Goal: Task Accomplishment & Management: Manage account settings

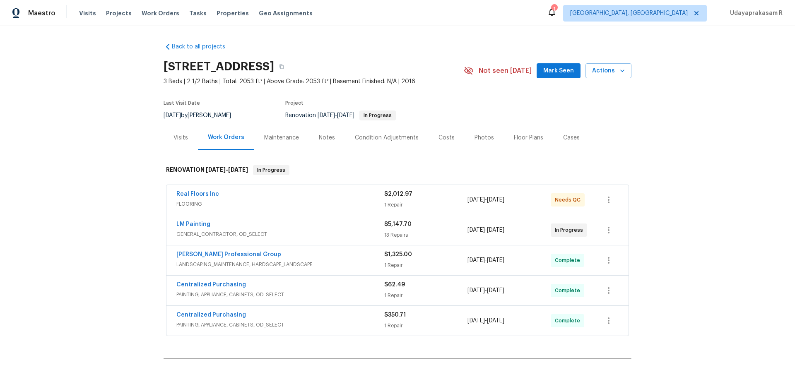
click at [694, 194] on div "Back to all projects 7699 Wild Cherry Ln, Lithonia, GA 30038 3 Beds | 2 1/2 Bat…" at bounding box center [397, 201] width 795 height 351
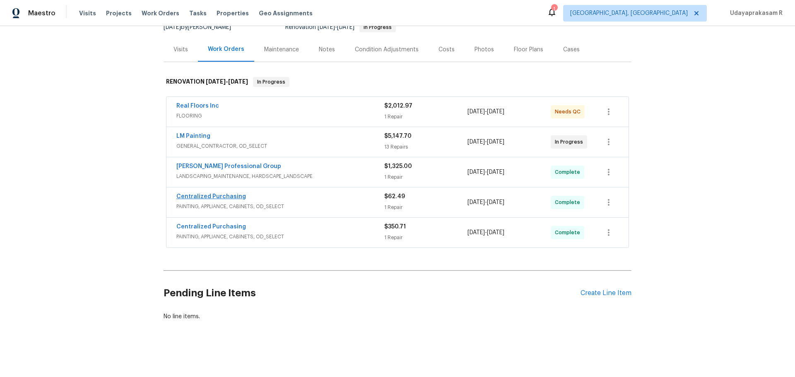
scroll to position [94, 0]
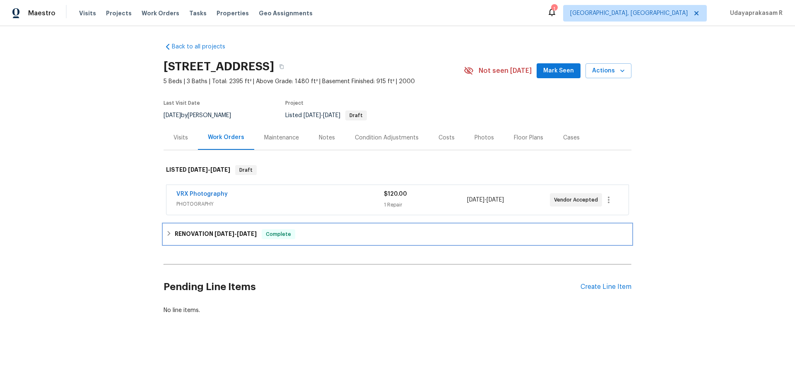
click at [208, 234] on h6 "RENOVATION [DATE] - [DATE]" at bounding box center [216, 234] width 82 height 10
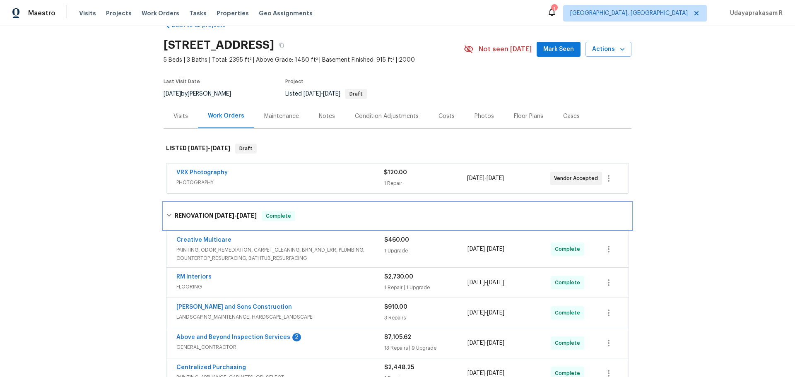
scroll to position [41, 0]
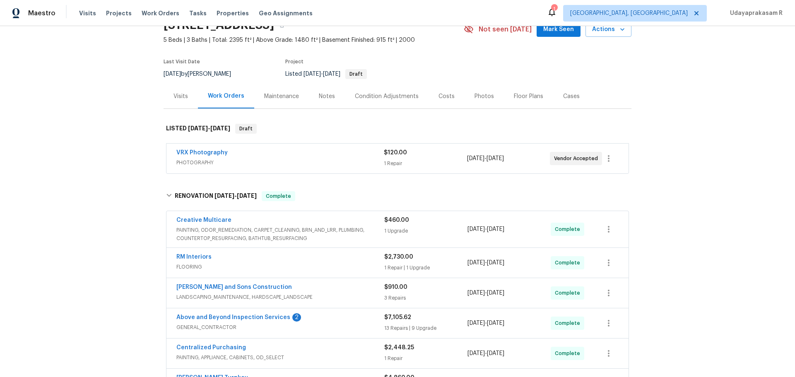
click at [740, 164] on div "Back to all projects [STREET_ADDRESS] 5 Beds | 3 Baths | Total: 2395 ft² | Abov…" at bounding box center [397, 201] width 795 height 351
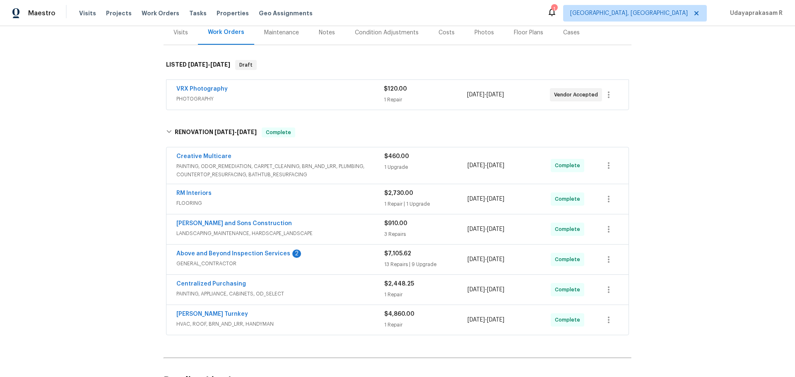
scroll to position [124, 0]
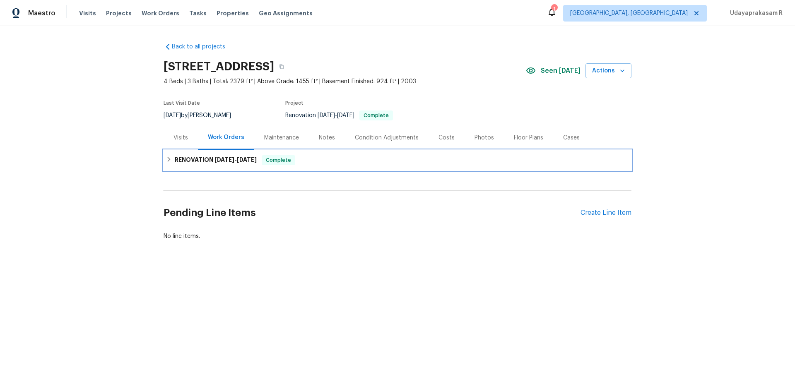
click at [184, 161] on h6 "RENOVATION 9/2/25 - 9/11/25" at bounding box center [216, 160] width 82 height 10
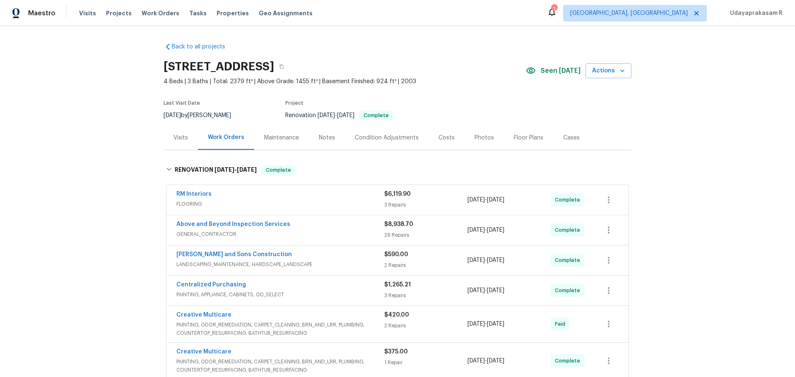
click at [686, 197] on div "Back to all projects 176 Georgias Ln, Dallas, GA 30157 4 Beds | 3 Baths | Total…" at bounding box center [397, 201] width 795 height 351
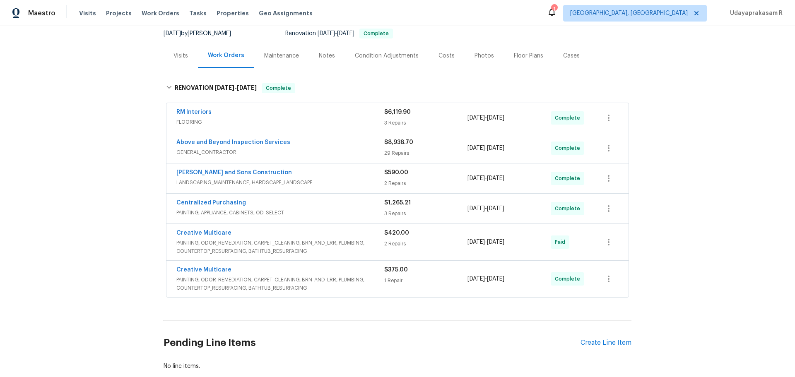
scroll to position [83, 0]
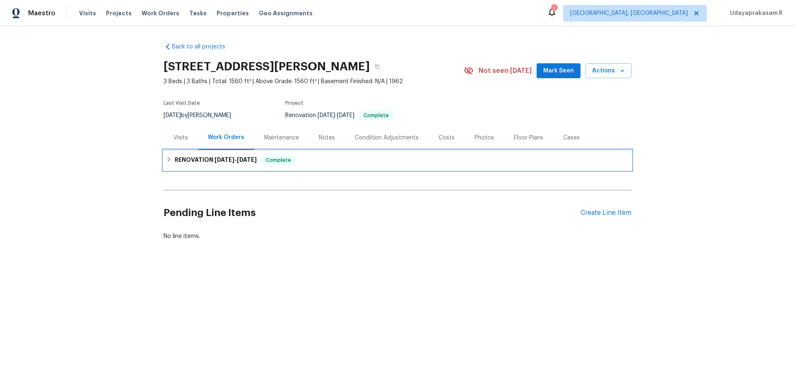
click at [196, 159] on h6 "RENOVATION 6/16/25 - 9/2/25" at bounding box center [216, 160] width 82 height 10
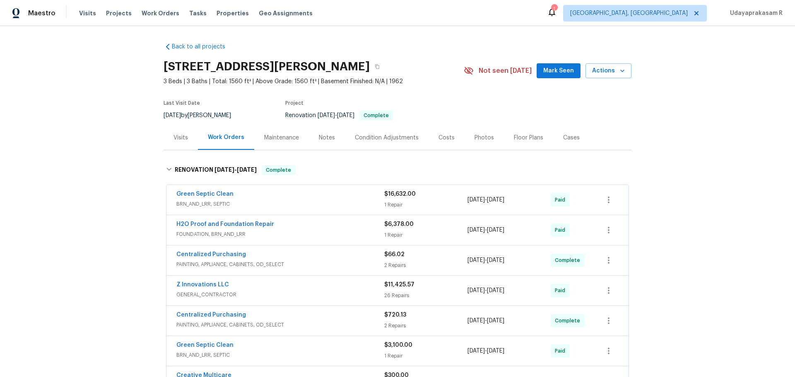
click at [677, 185] on div "Back to all projects 1455 Elva Dr SW, Atlanta, GA 30331 3 Beds | 3 Baths | Tota…" at bounding box center [397, 201] width 795 height 351
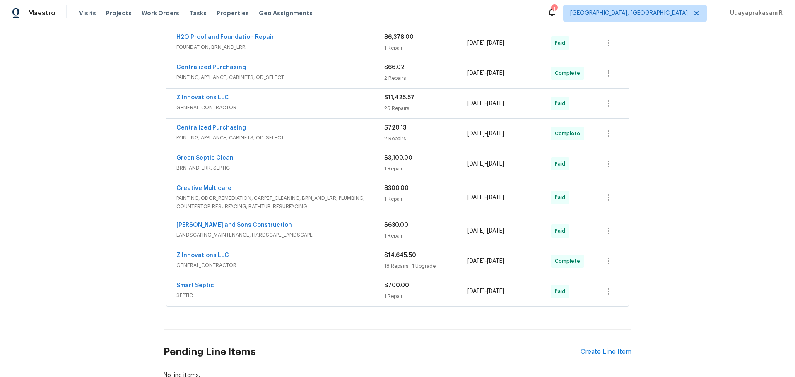
scroll to position [104, 0]
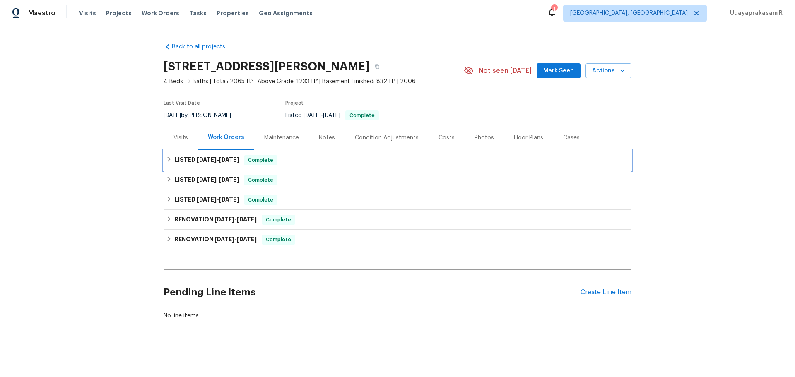
click at [197, 160] on span "[DATE]" at bounding box center [207, 160] width 20 height 6
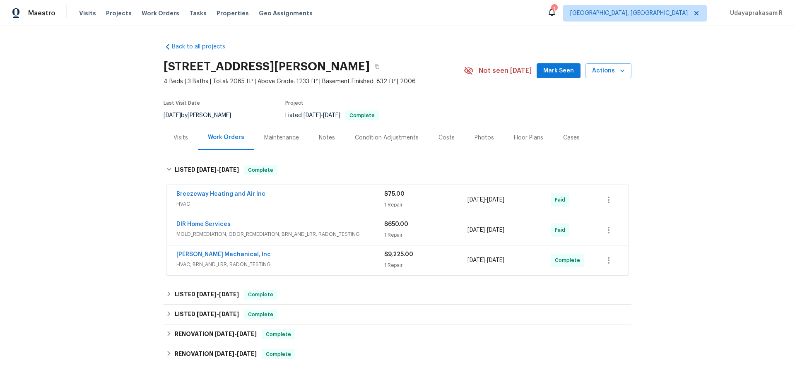
click at [704, 156] on div "Back to all projects [STREET_ADDRESS][PERSON_NAME] 4 Beds | 3 Baths | Total: 20…" at bounding box center [397, 201] width 795 height 351
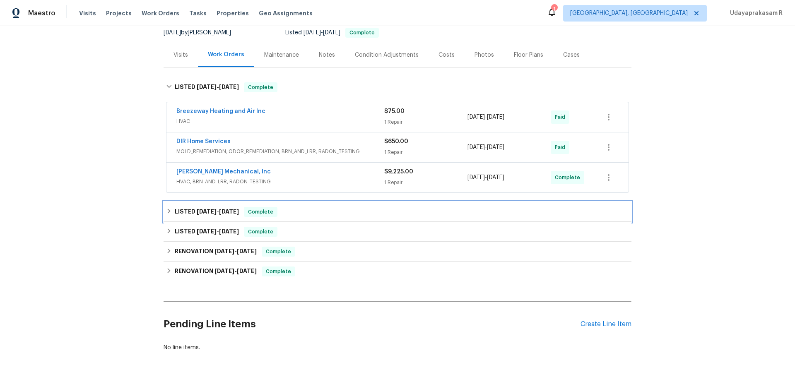
click at [200, 207] on h6 "LISTED 7/24/25 - 7/29/25" at bounding box center [207, 212] width 64 height 10
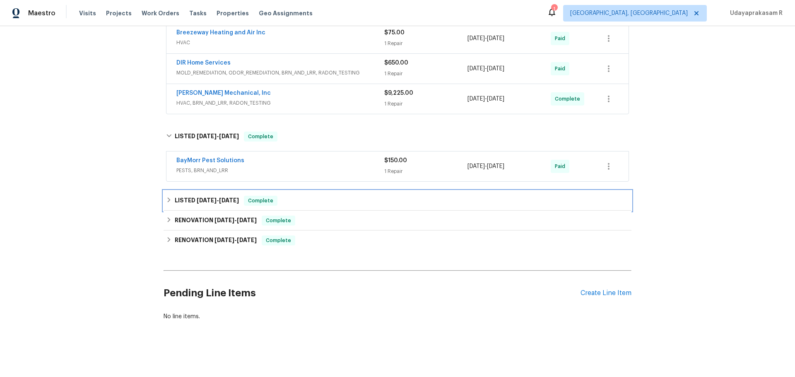
click at [199, 191] on div "LISTED 4/30/25 - 7/3/25 Complete" at bounding box center [397, 201] width 468 height 20
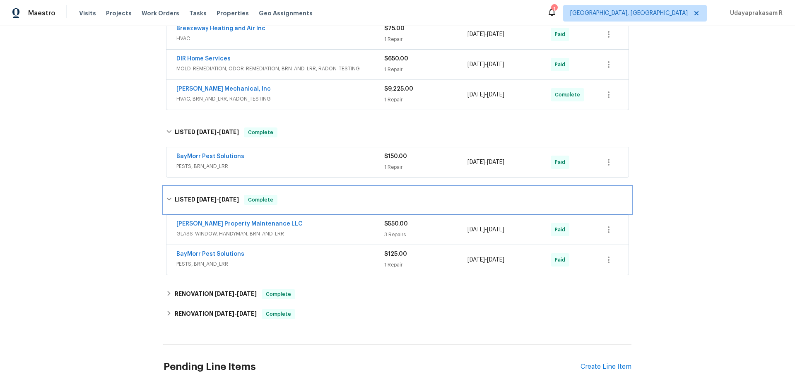
scroll to position [245, 0]
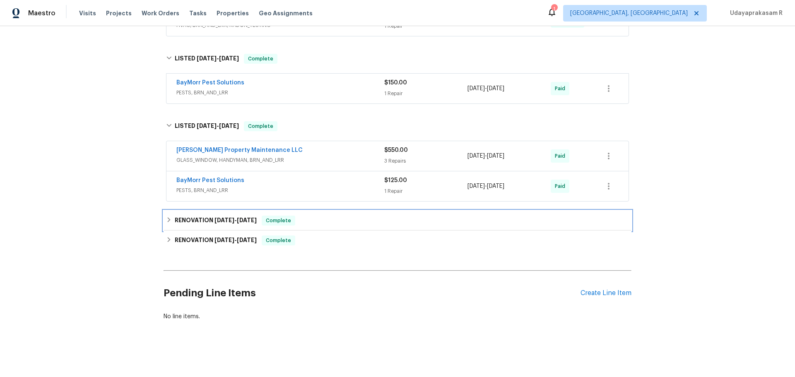
click at [184, 216] on h6 "RENOVATION 4/28/25 - 5/6/25" at bounding box center [216, 221] width 82 height 10
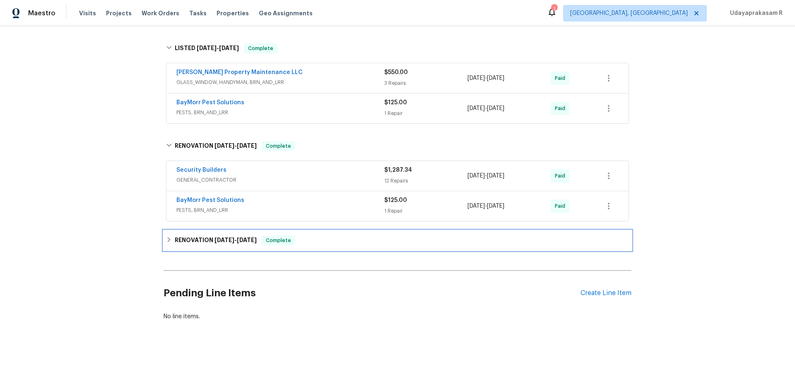
click at [199, 235] on h6 "RENOVATION 4/11/25 - 4/28/25" at bounding box center [216, 240] width 82 height 10
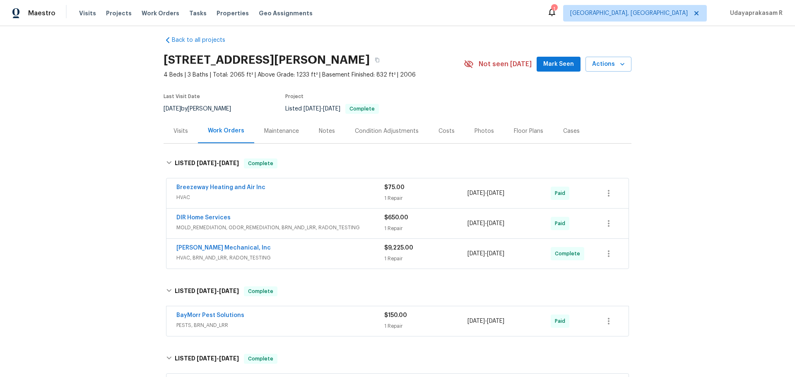
scroll to position [0, 0]
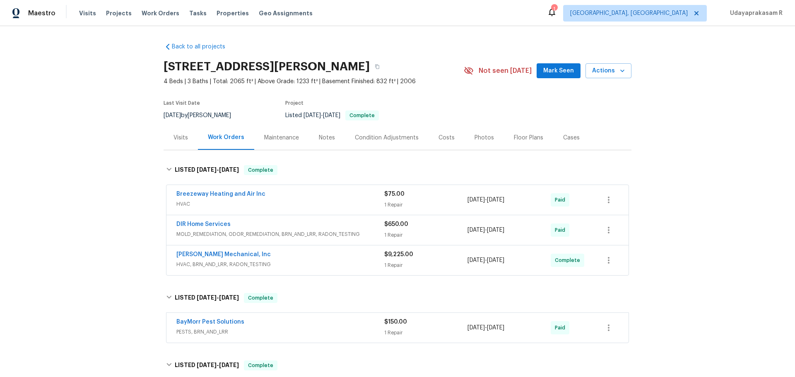
click at [724, 147] on div "Back to all projects 2997 Burton Cir, Gainesville, GA 30507 4 Beds | 3 Baths | …" at bounding box center [397, 201] width 795 height 351
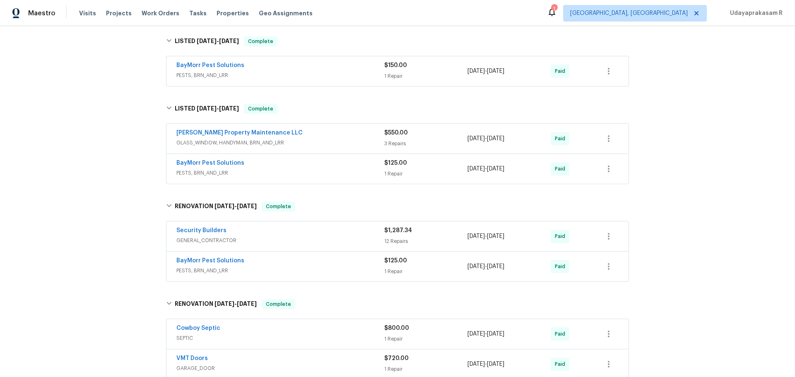
scroll to position [331, 0]
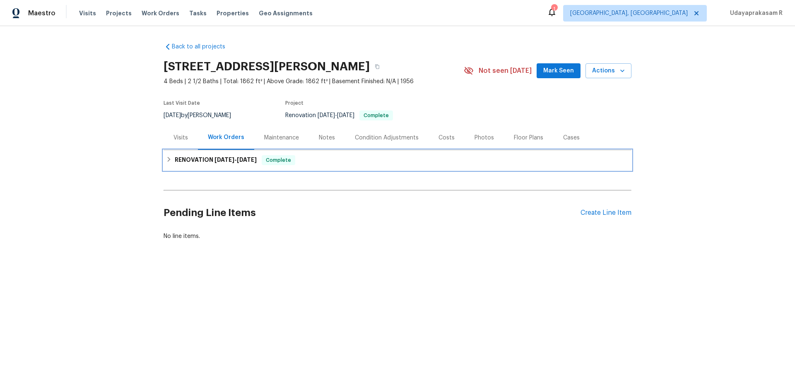
click at [217, 159] on span "7/28/25" at bounding box center [224, 160] width 20 height 6
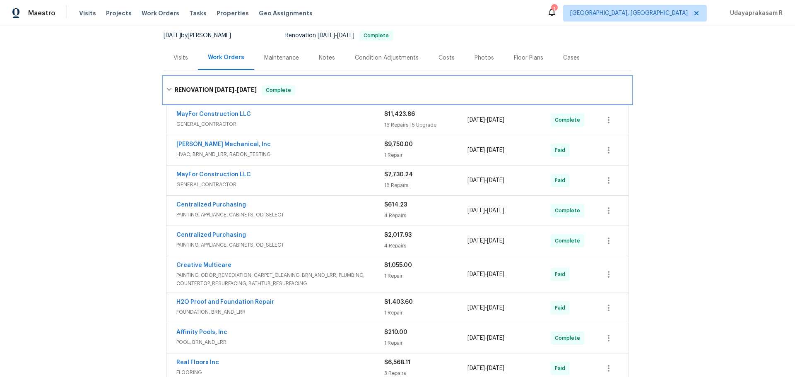
scroll to position [83, 0]
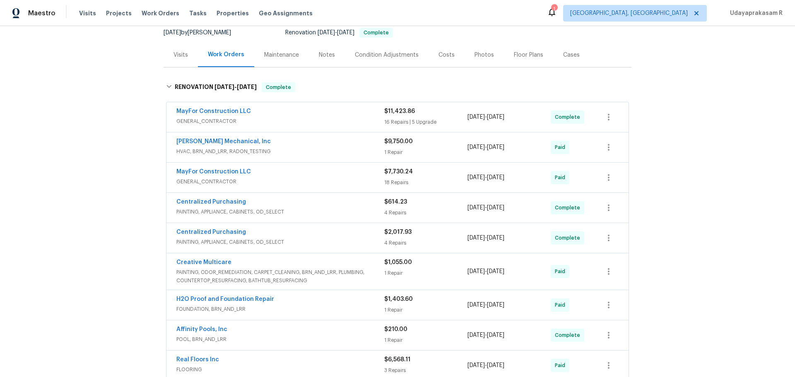
click at [691, 154] on div "Back to all projects 1104 Maple Dr, Griffin, GA 30224 4 Beds | 2 1/2 Baths | To…" at bounding box center [397, 201] width 795 height 351
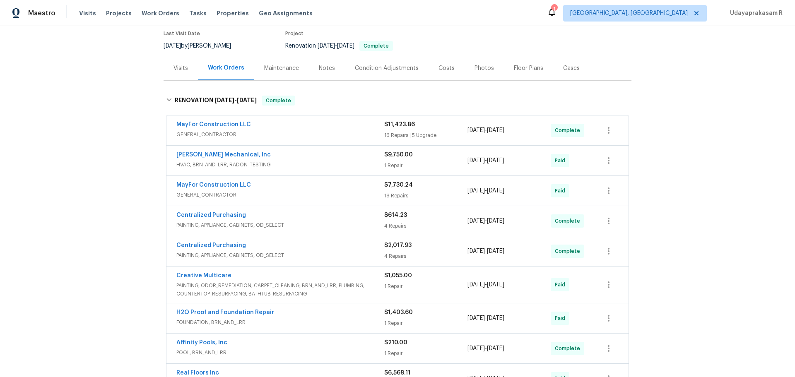
scroll to position [23, 0]
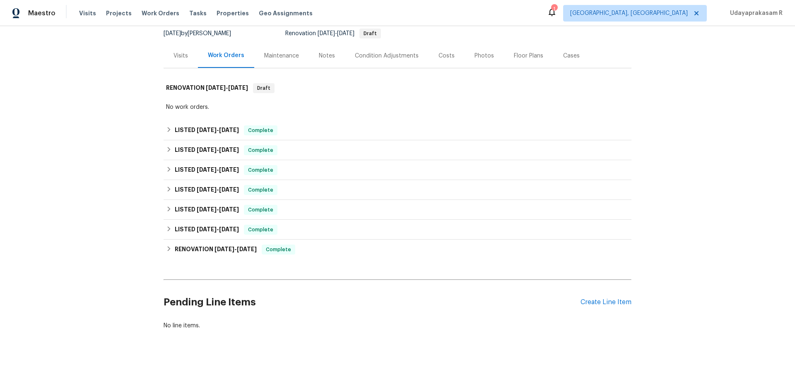
scroll to position [83, 0]
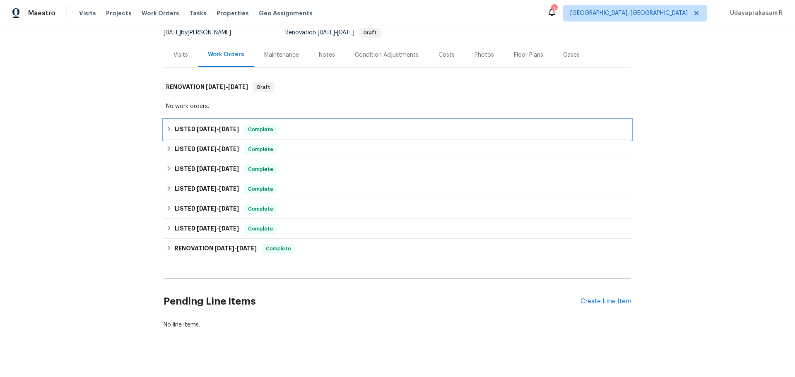
click at [177, 128] on h6 "LISTED 8/11/25 - 9/12/25" at bounding box center [207, 130] width 64 height 10
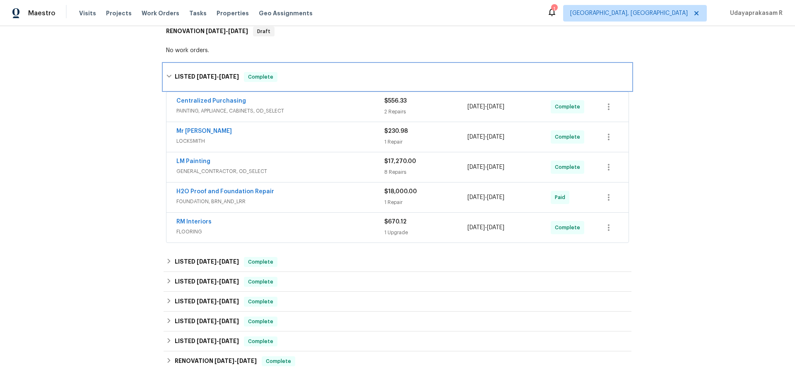
scroll to position [207, 0]
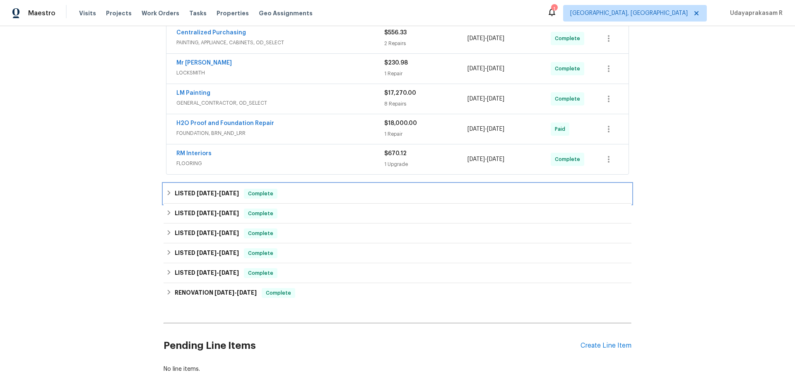
click at [191, 197] on h6 "LISTED 5/1/25 - 5/5/25" at bounding box center [207, 194] width 64 height 10
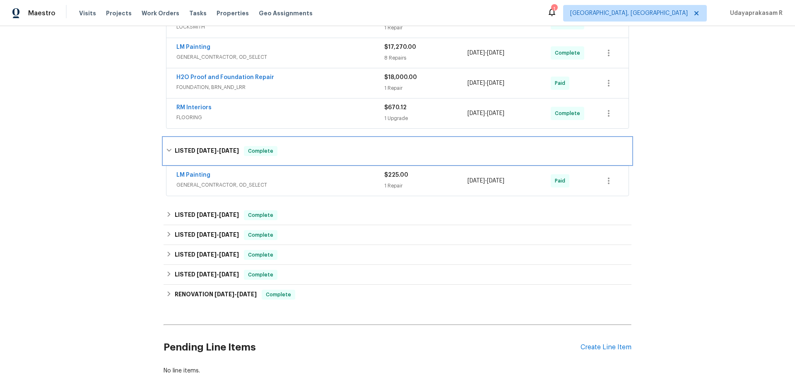
scroll to position [290, 0]
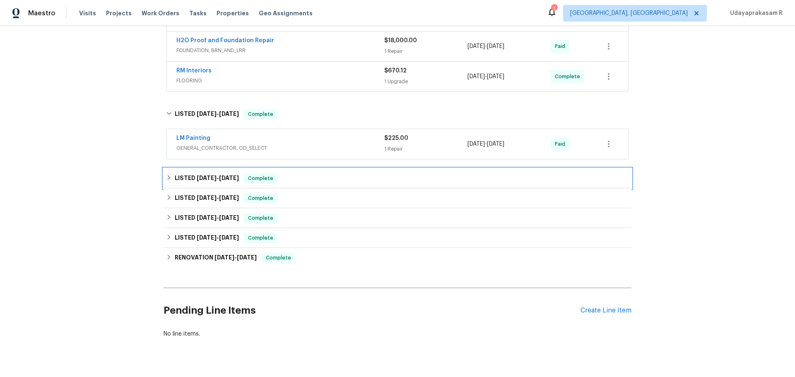
click at [203, 183] on h6 "LISTED 2/25/25 - 2/26/25" at bounding box center [207, 178] width 64 height 10
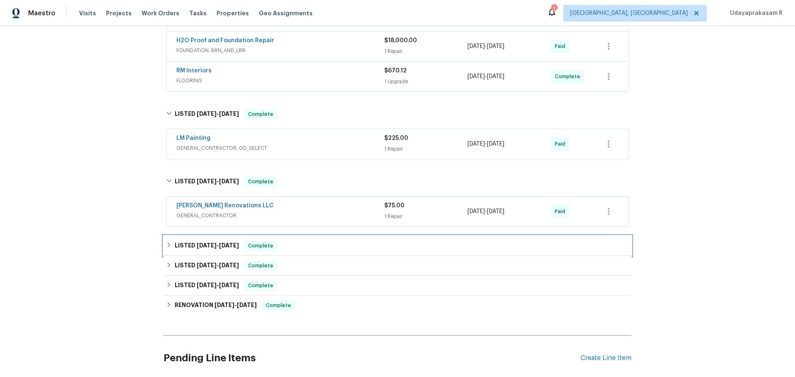
click at [204, 242] on h6 "LISTED 12/31/24 - 1/2/25" at bounding box center [207, 246] width 64 height 10
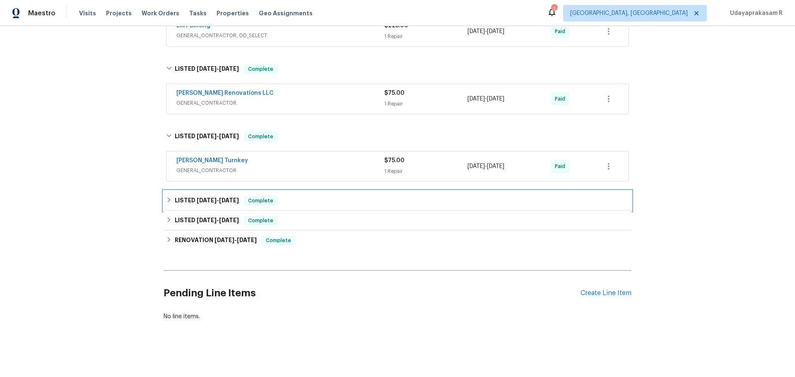
click at [203, 197] on span "10/1/24" at bounding box center [207, 200] width 20 height 6
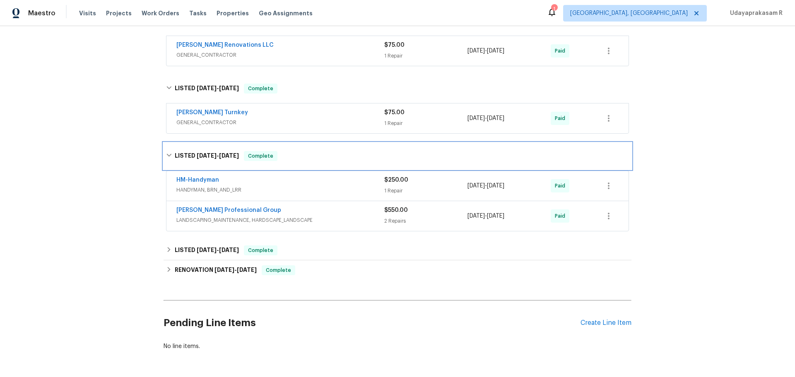
scroll to position [486, 0]
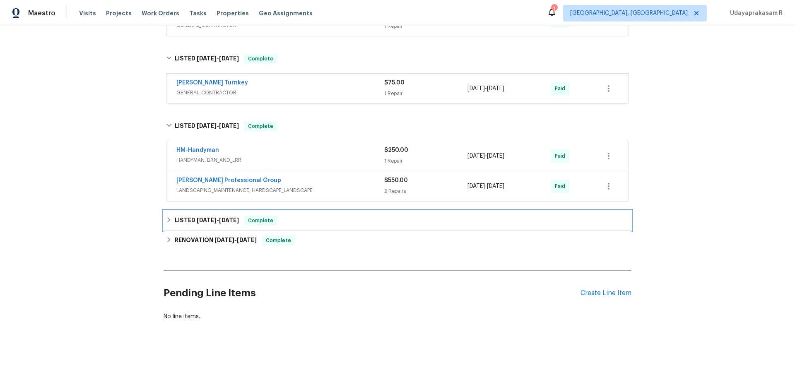
click at [205, 216] on h6 "LISTED 7/28/24 - 7/31/24" at bounding box center [207, 221] width 64 height 10
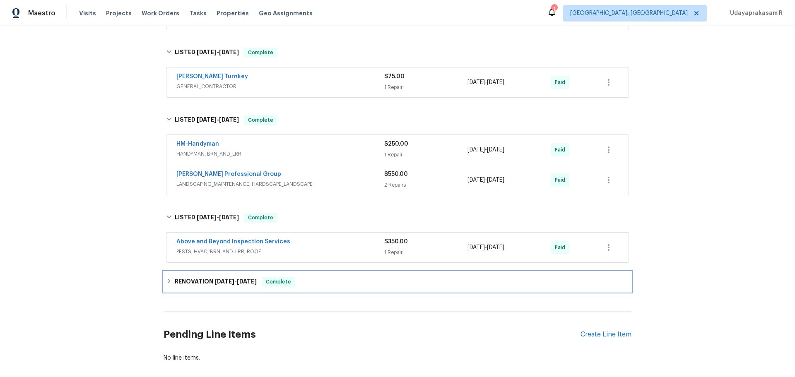
click at [202, 284] on h6 "RENOVATION 7/15/24 - 7/30/24" at bounding box center [216, 282] width 82 height 10
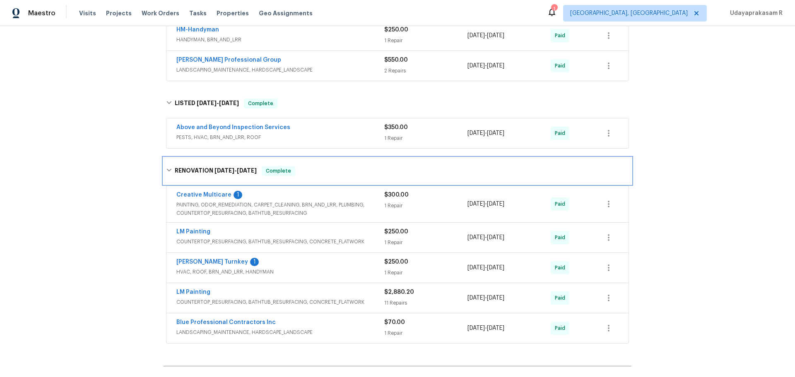
scroll to position [610, 0]
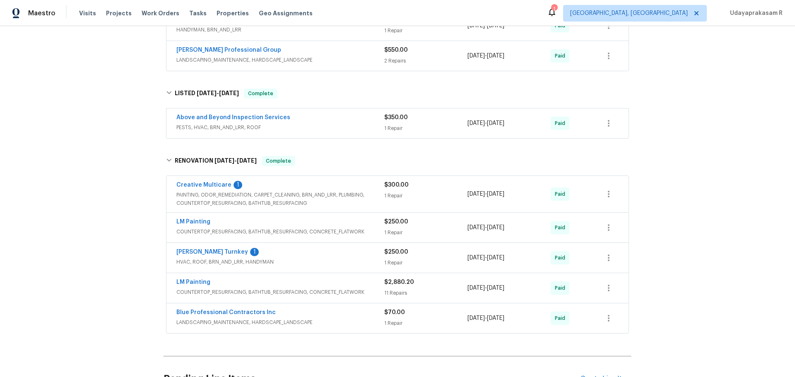
click at [716, 151] on div "Back to all projects 2653 Tilson Rd, Decatur, GA 30032 3 Beds | 2 Baths | Total…" at bounding box center [397, 201] width 795 height 351
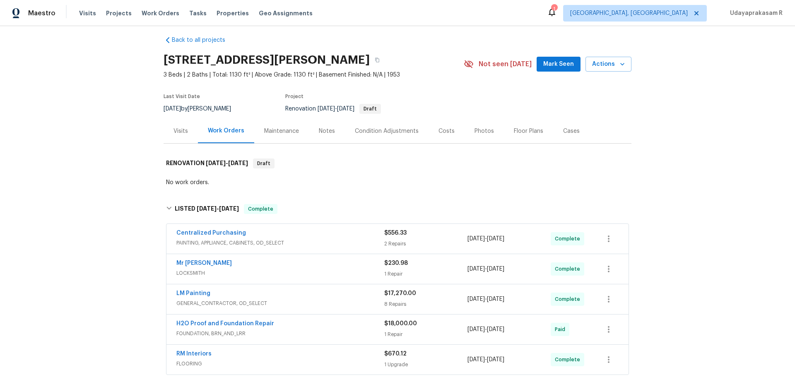
scroll to position [0, 0]
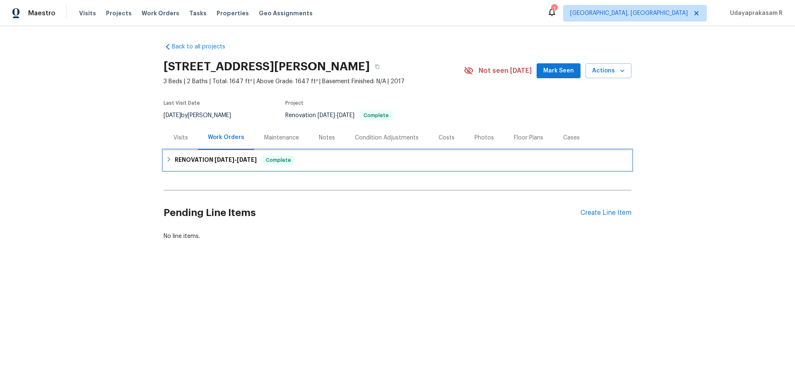
click at [188, 160] on h6 "RENOVATION [DATE] - [DATE]" at bounding box center [216, 160] width 82 height 10
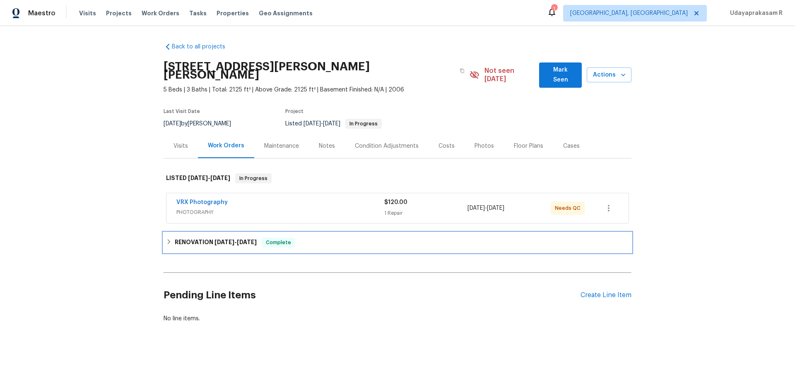
click at [233, 233] on div "RENOVATION [DATE] - [DATE] Complete" at bounding box center [397, 243] width 468 height 20
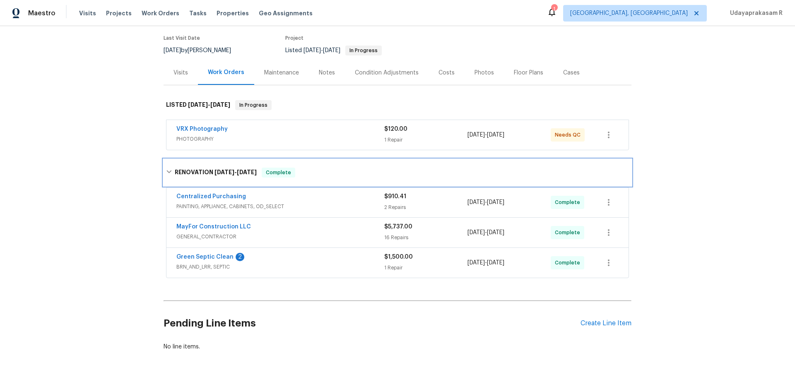
scroll to position [60, 0]
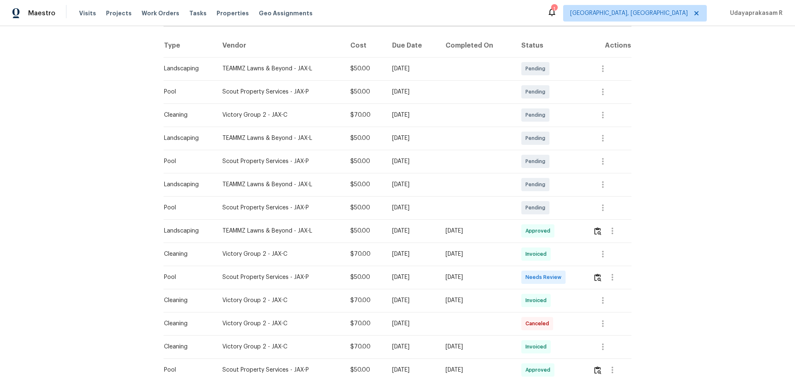
scroll to position [124, 0]
click at [565, 247] on img "button" at bounding box center [597, 277] width 7 height 8
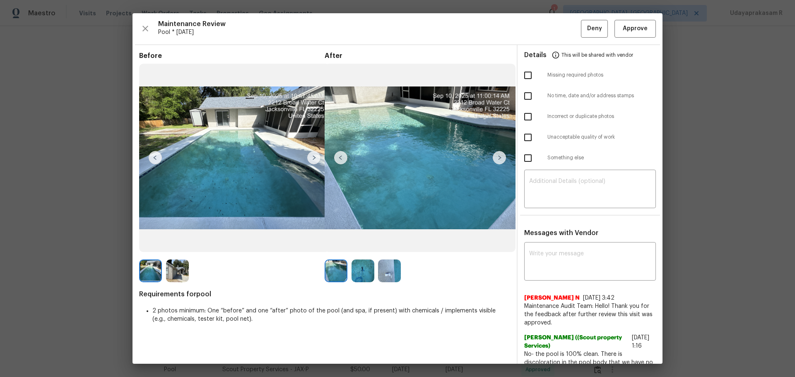
click at [314, 156] on img at bounding box center [313, 157] width 13 height 13
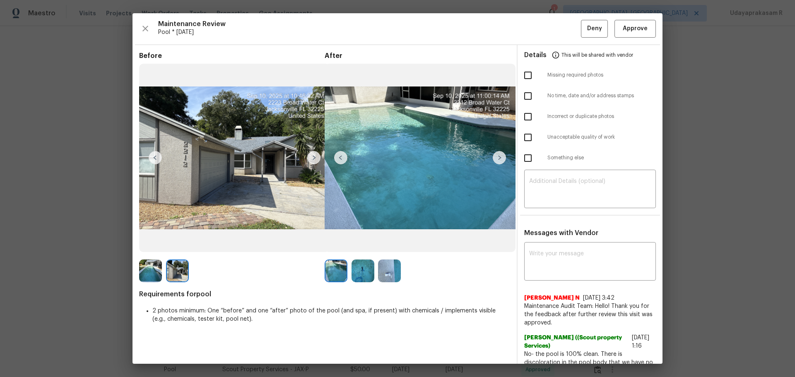
click at [494, 156] on img at bounding box center [498, 157] width 13 height 13
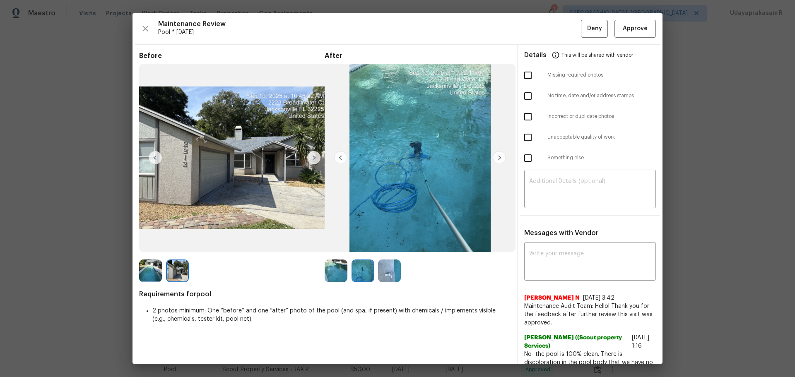
click at [334, 157] on img at bounding box center [340, 157] width 13 height 13
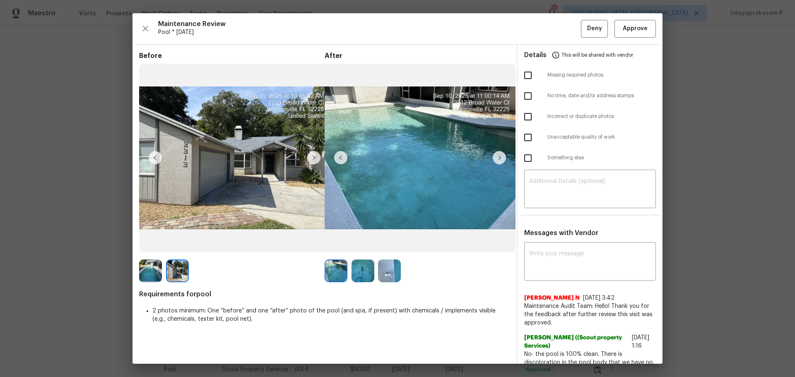
click at [336, 157] on img at bounding box center [340, 157] width 13 height 13
click at [565, 30] on span "Approve" at bounding box center [634, 29] width 25 height 10
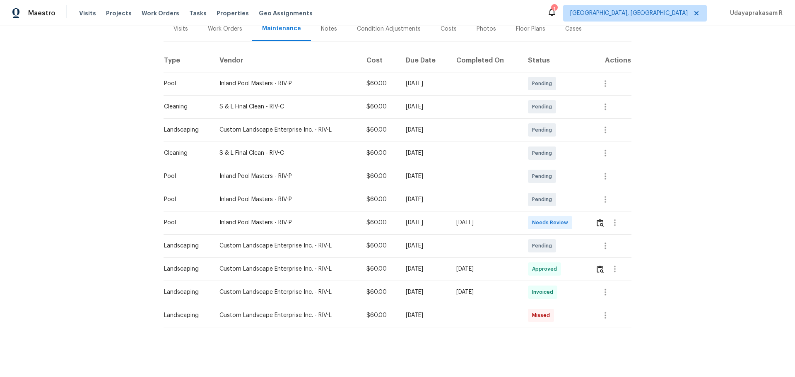
scroll to position [115, 0]
click at [565, 219] on img "button" at bounding box center [599, 223] width 7 height 8
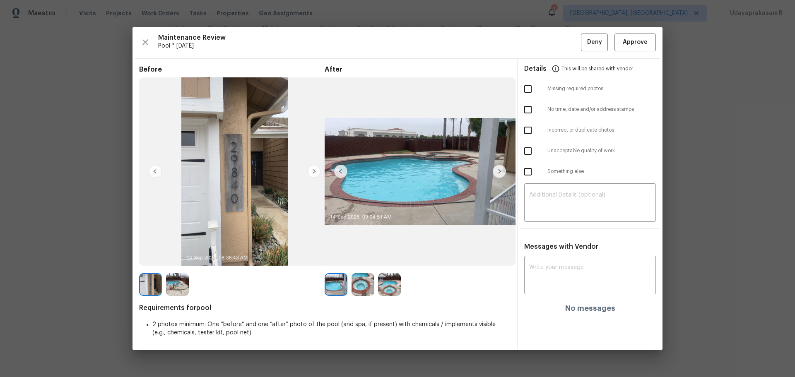
click at [496, 171] on img at bounding box center [498, 171] width 13 height 13
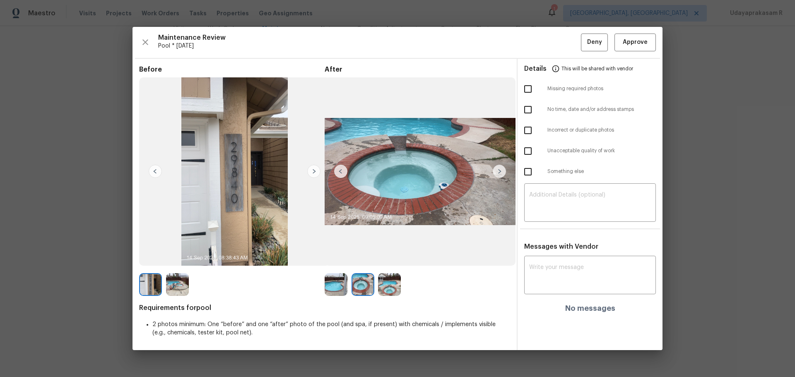
click at [496, 171] on img at bounding box center [498, 171] width 13 height 13
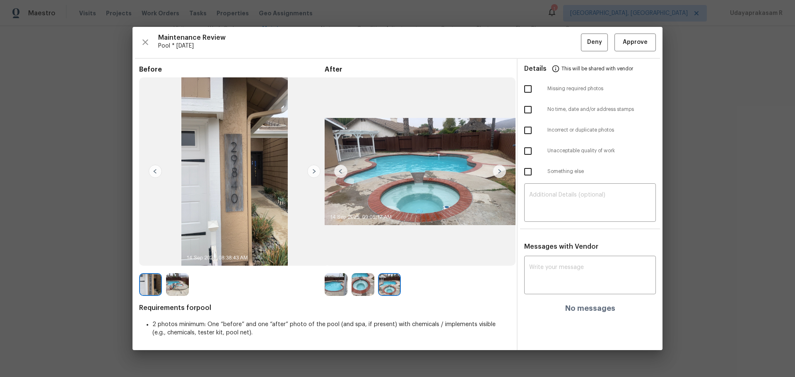
click at [313, 173] on img at bounding box center [313, 171] width 13 height 13
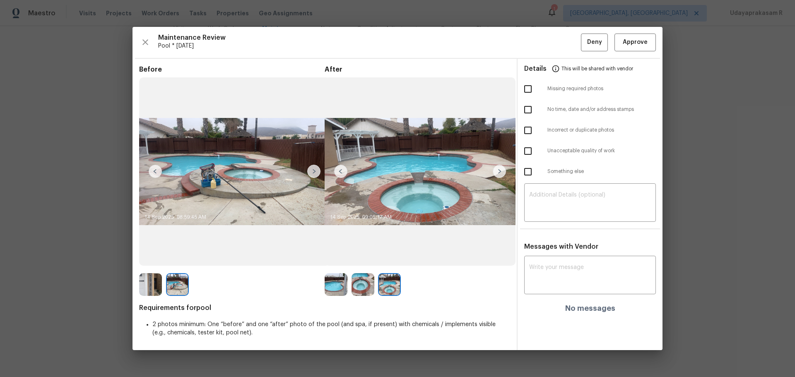
click at [343, 172] on img at bounding box center [340, 171] width 13 height 13
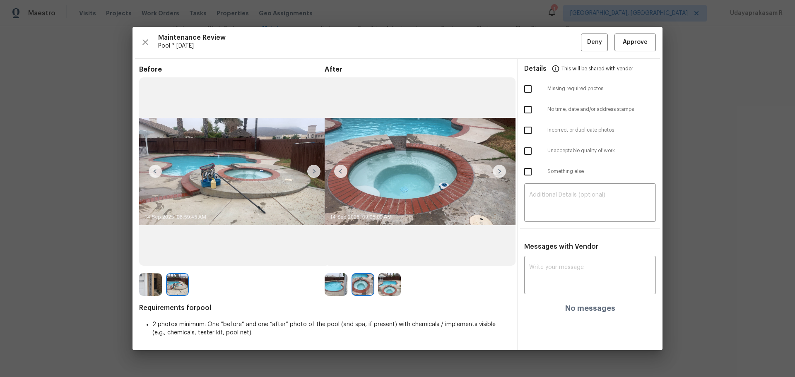
click at [343, 173] on img at bounding box center [340, 171] width 13 height 13
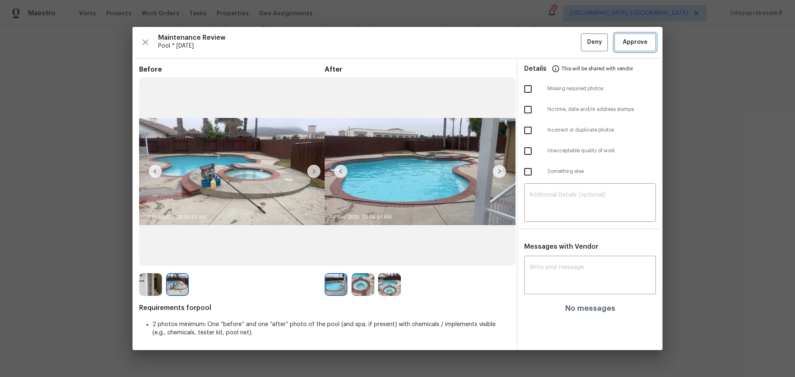
click at [565, 39] on span "Approve" at bounding box center [634, 42] width 25 height 10
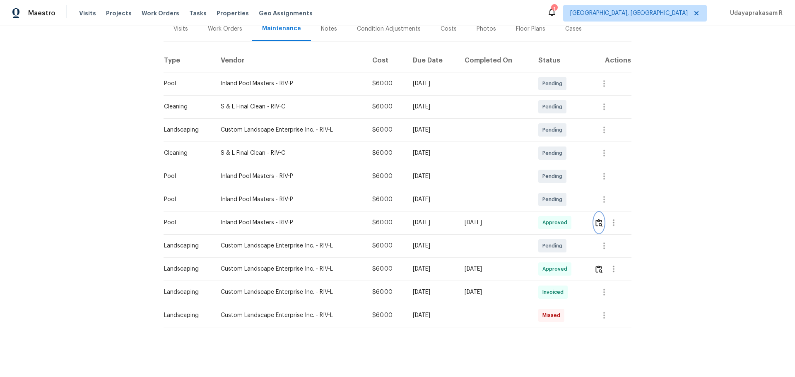
scroll to position [0, 0]
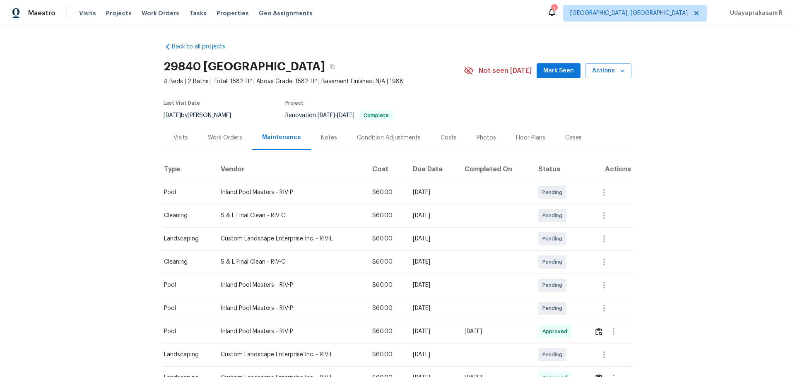
click at [565, 136] on div "Back to all projects [STREET_ADDRESS] 4 Beds | 2 Baths | Total: 1582 ft² | Abov…" at bounding box center [397, 201] width 795 height 351
